Goal: Go to known website: Access a specific website the user already knows

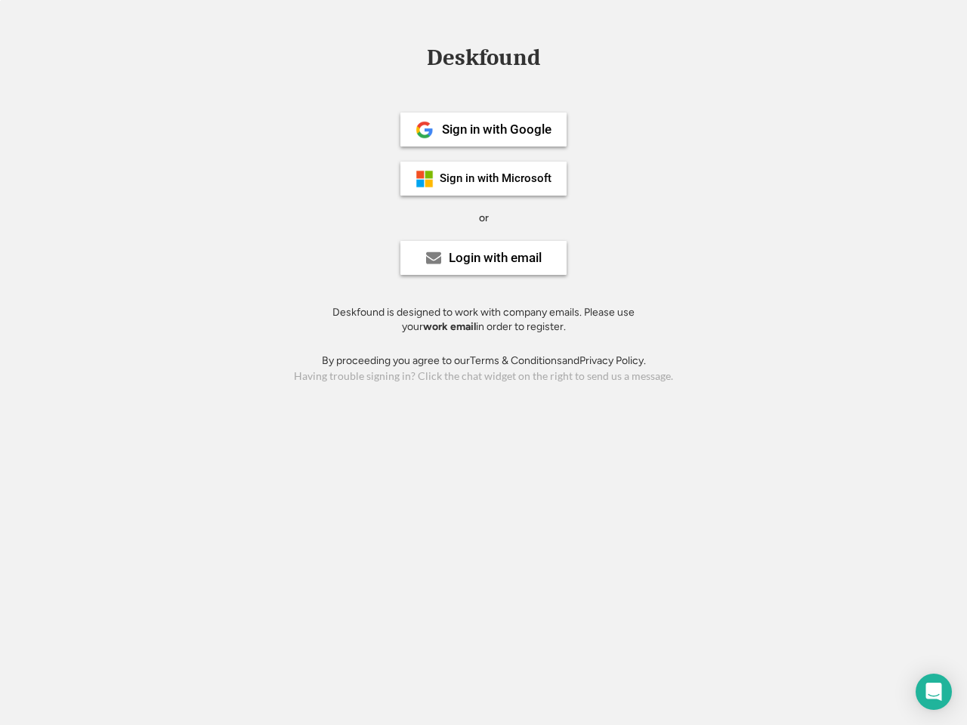
click at [483, 216] on div "or" at bounding box center [484, 218] width 10 height 15
click at [483, 60] on div "Deskfound" at bounding box center [483, 57] width 128 height 23
click at [413, 57] on div "Deskfound" at bounding box center [483, 60] width 967 height 29
click at [483, 60] on div "Deskfound" at bounding box center [483, 57] width 128 height 23
click at [483, 217] on div "or" at bounding box center [484, 218] width 10 height 15
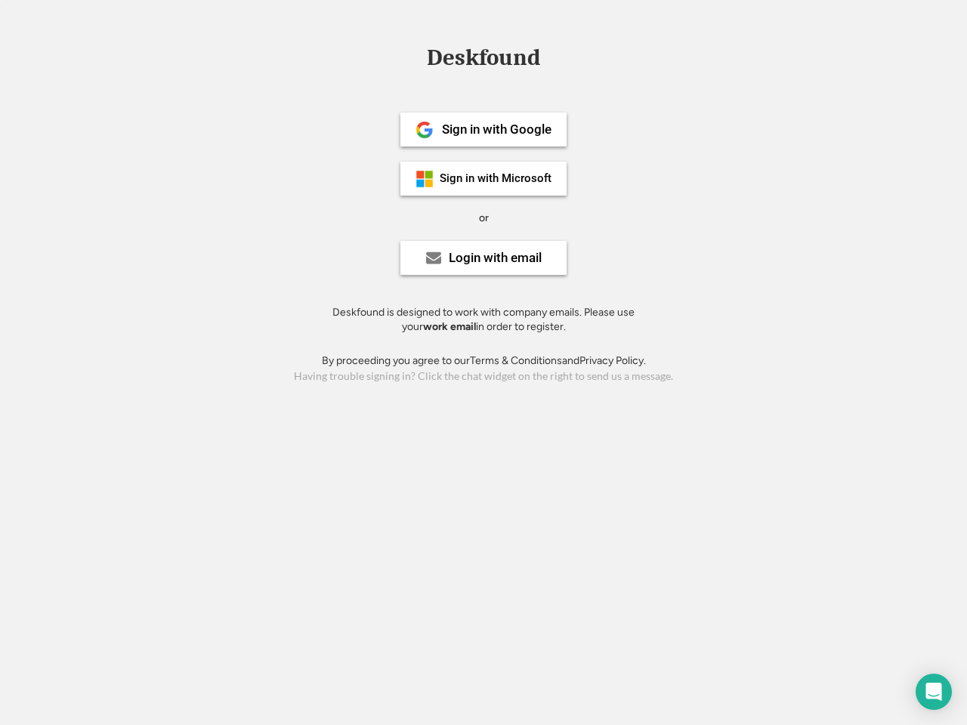
click at [483, 129] on div "Sign in with Google" at bounding box center [496, 129] width 109 height 13
click at [496, 129] on div "Sign in with Google" at bounding box center [496, 129] width 109 height 13
click at [424, 130] on img at bounding box center [424, 130] width 18 height 18
click at [483, 178] on div "Sign in with Microsoft" at bounding box center [495, 178] width 112 height 11
click at [496, 178] on div "Sign in with Microsoft" at bounding box center [495, 178] width 112 height 11
